Goal: Information Seeking & Learning: Check status

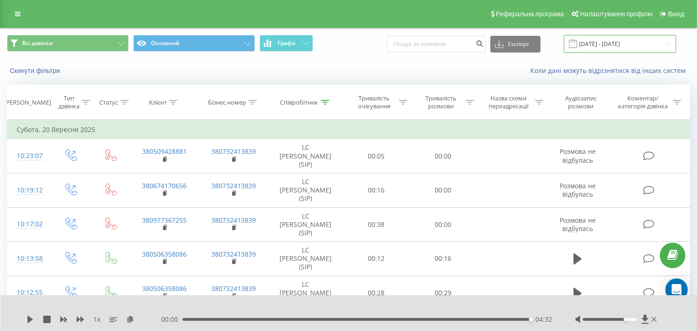
click at [623, 52] on input "[DATE] - [DATE]" at bounding box center [620, 44] width 112 height 18
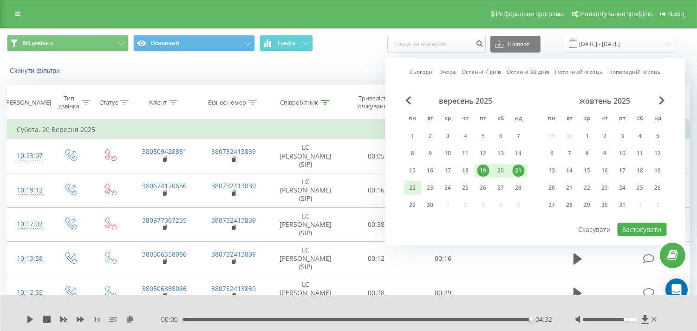
click at [411, 188] on div "22" at bounding box center [413, 188] width 12 height 12
click at [434, 187] on div "23" at bounding box center [431, 188] width 12 height 12
click at [636, 226] on button "Застосувати" at bounding box center [642, 229] width 49 height 13
type input "[DATE] - [DATE]"
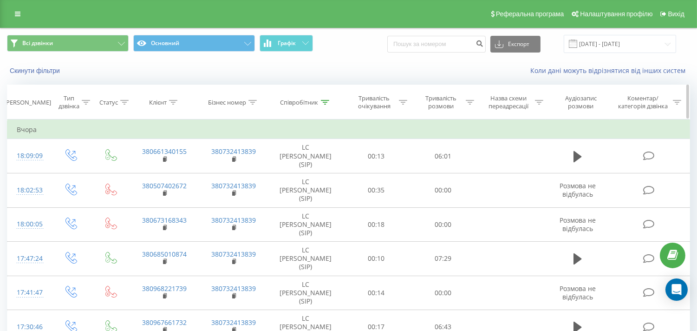
click at [324, 104] on icon at bounding box center [325, 102] width 8 height 5
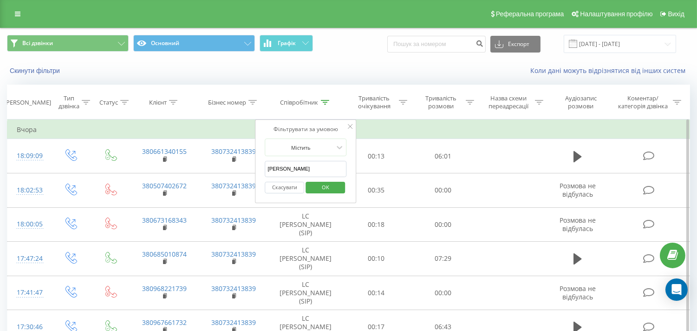
click at [276, 174] on input "[PERSON_NAME]" at bounding box center [306, 169] width 82 height 16
click at [276, 172] on input "[PERSON_NAME]" at bounding box center [306, 169] width 82 height 16
click at [277, 169] on input "[PERSON_NAME]" at bounding box center [306, 169] width 82 height 16
click at [326, 189] on span "OK" at bounding box center [326, 187] width 26 height 14
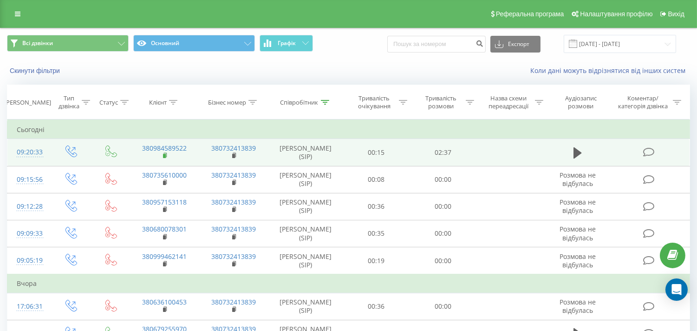
click at [164, 157] on rect at bounding box center [164, 156] width 3 height 4
click at [578, 150] on icon at bounding box center [578, 152] width 8 height 11
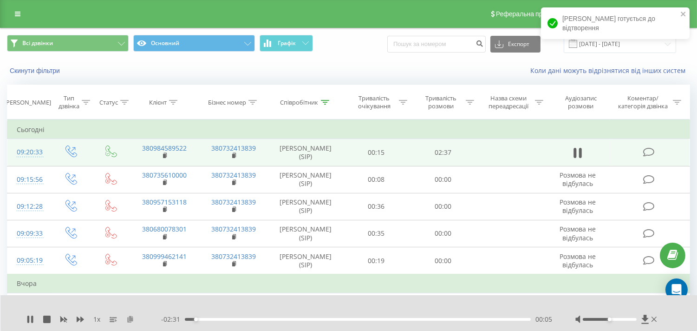
click at [131, 321] on icon at bounding box center [130, 318] width 8 height 7
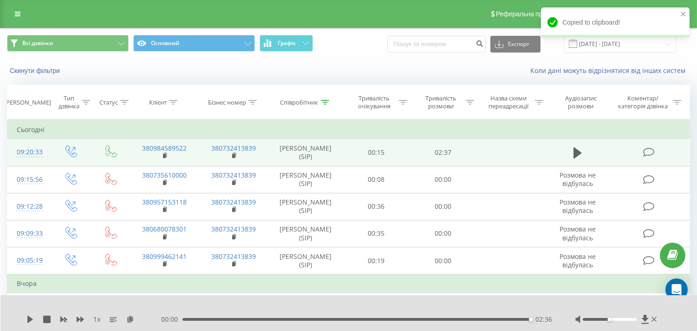
click at [397, 316] on div "00:00 02:36 02:36" at bounding box center [356, 319] width 391 height 9
click at [397, 319] on div "01:36" at bounding box center [358, 319] width 346 height 3
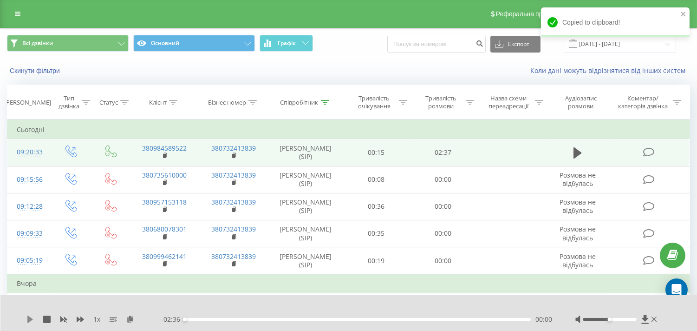
click at [26, 318] on icon at bounding box center [29, 318] width 7 height 7
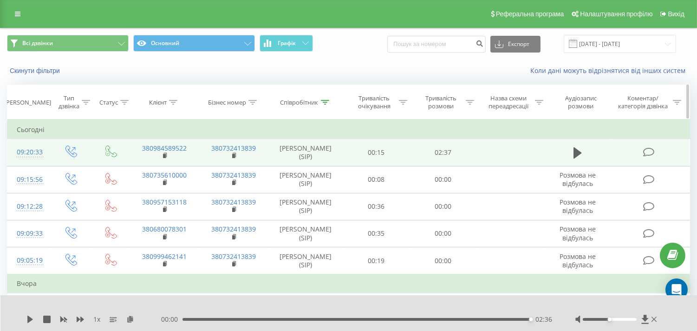
click at [328, 98] on div at bounding box center [325, 102] width 8 height 8
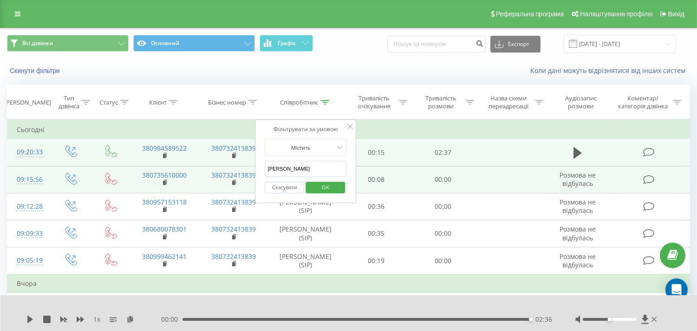
drag, startPoint x: 304, startPoint y: 169, endPoint x: 187, endPoint y: 169, distance: 117.1
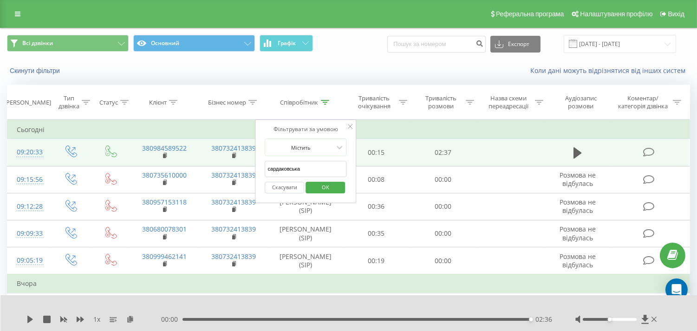
click at [323, 184] on span "OK" at bounding box center [326, 187] width 26 height 14
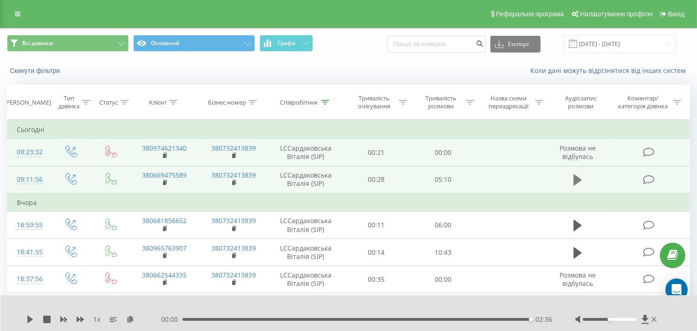
click at [576, 178] on icon at bounding box center [578, 179] width 8 height 11
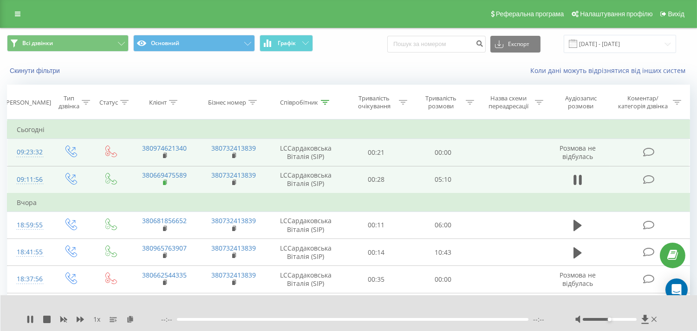
click at [164, 183] on rect at bounding box center [164, 183] width 3 height 4
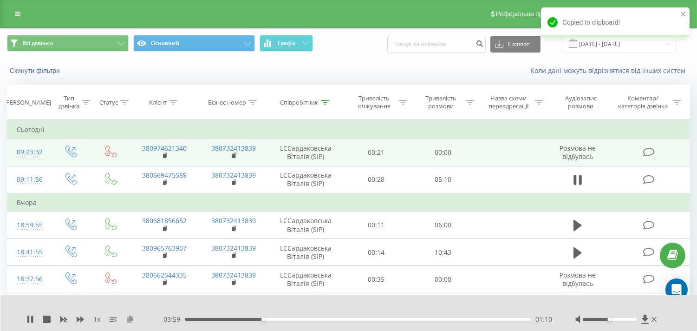
click at [132, 316] on icon at bounding box center [130, 318] width 8 height 7
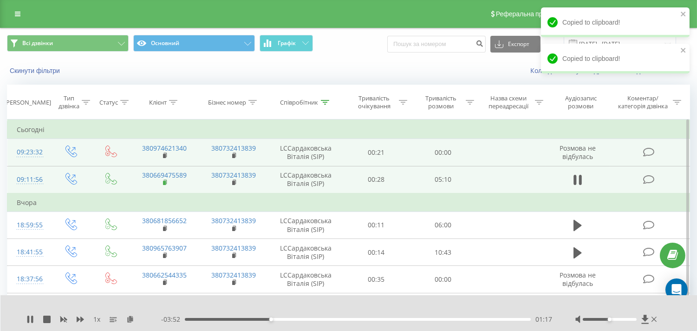
click at [165, 184] on icon at bounding box center [165, 182] width 5 height 7
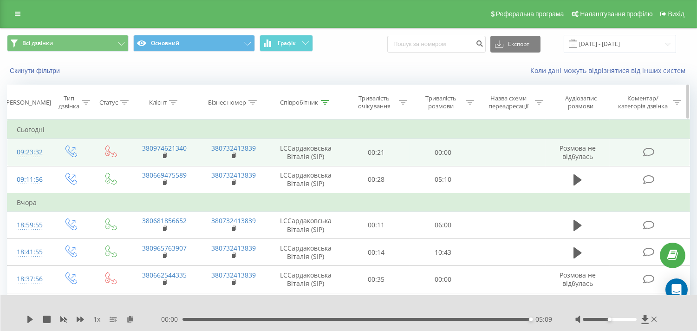
click at [327, 101] on icon at bounding box center [325, 102] width 8 height 5
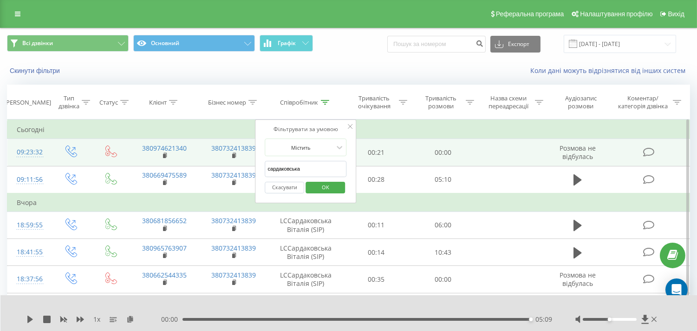
click at [286, 167] on input "сардаковська" at bounding box center [306, 169] width 82 height 16
type input "[PERSON_NAME]"
click at [322, 189] on span "OK" at bounding box center [326, 187] width 26 height 14
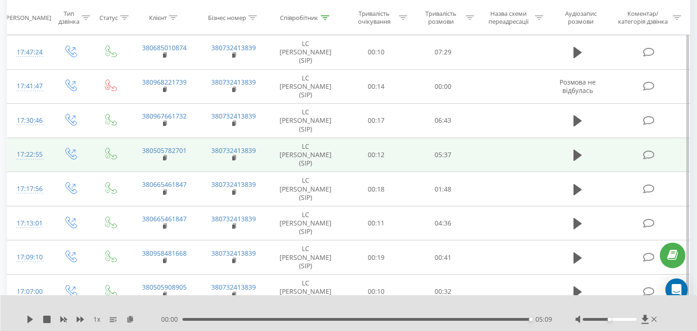
scroll to position [258, 0]
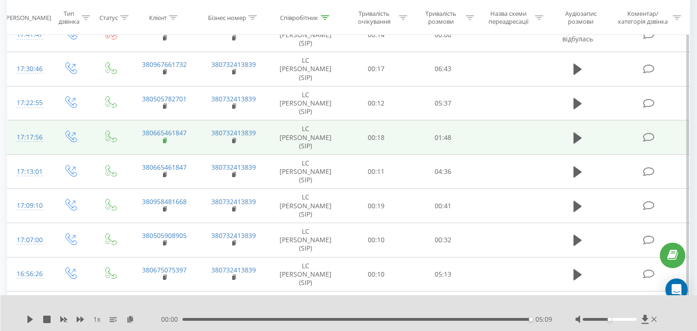
click at [164, 140] on rect at bounding box center [164, 141] width 3 height 4
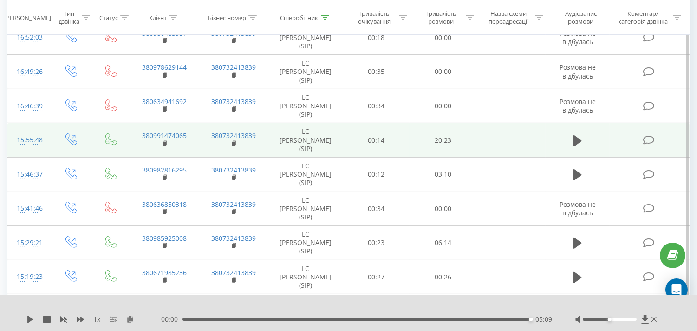
scroll to position [568, 0]
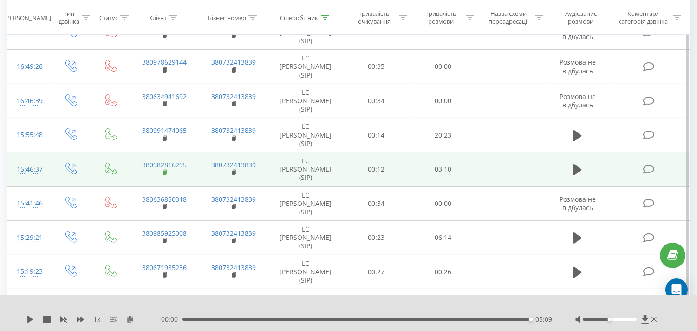
click at [165, 173] on rect at bounding box center [164, 173] width 3 height 4
click at [579, 169] on icon at bounding box center [578, 169] width 8 height 11
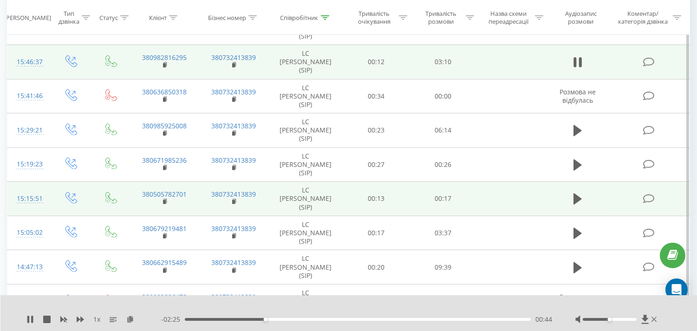
scroll to position [671, 0]
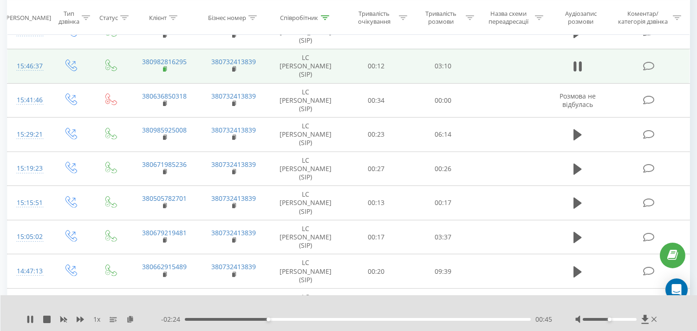
click at [164, 71] on rect at bounding box center [164, 69] width 3 height 4
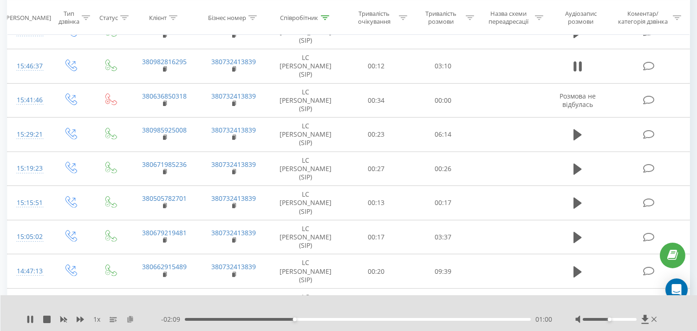
click at [131, 318] on icon at bounding box center [130, 318] width 8 height 7
